Goal: Task Accomplishment & Management: Use online tool/utility

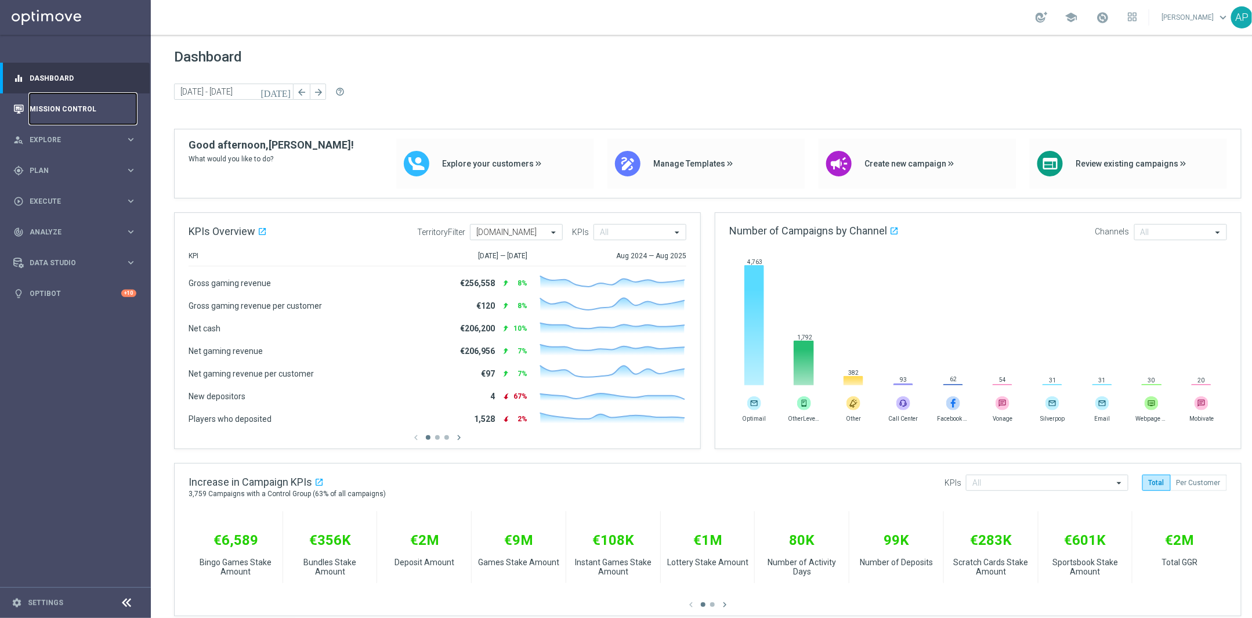
click at [75, 108] on link "Mission Control" at bounding box center [83, 108] width 107 height 31
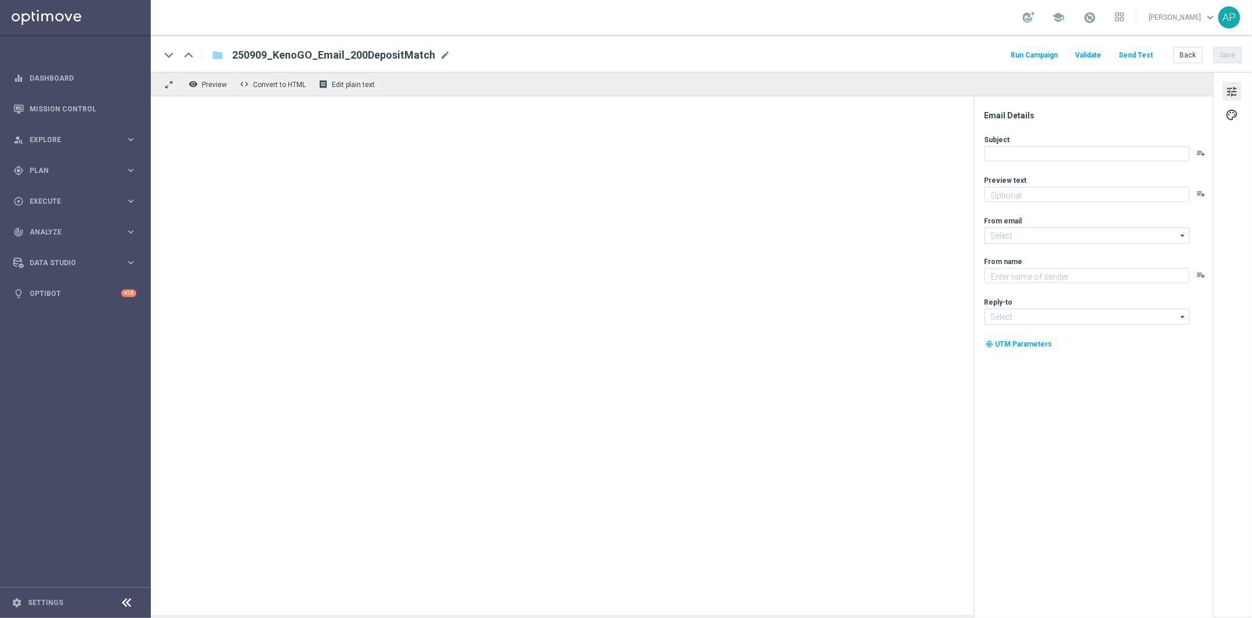
type textarea "Unlock your 100% match today!"
type textarea "KenoGO"
type input "mail@crm.kenogo.com.au"
type input "support@kenogo.com.au"
